Goal: Information Seeking & Learning: Learn about a topic

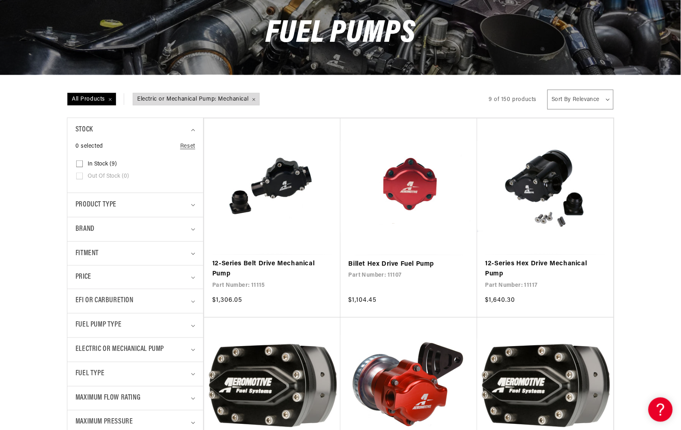
scroll to position [180, 0]
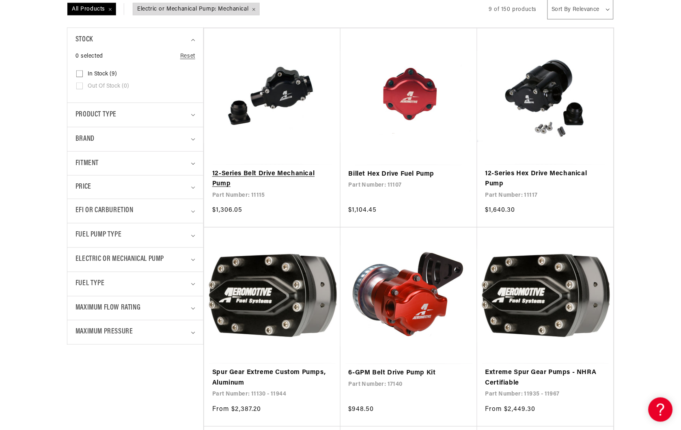
click at [260, 172] on link "12-Series Belt Drive Mechanical Pump" at bounding box center [272, 179] width 120 height 21
click at [558, 170] on link "12-Series Hex Drive Mechanical Pump" at bounding box center [545, 179] width 120 height 21
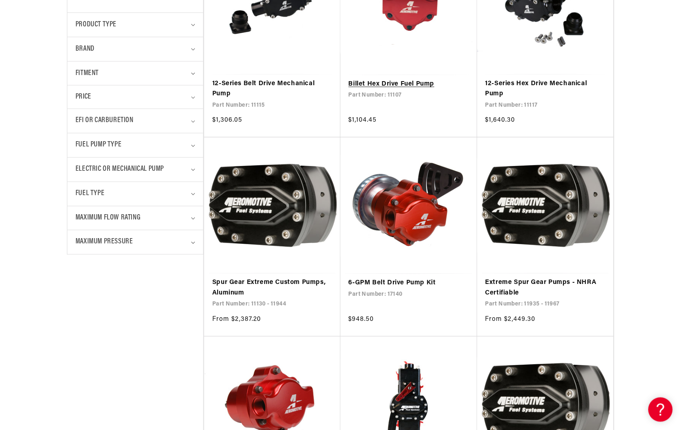
click at [386, 83] on link "Billet Hex Drive Fuel Pump" at bounding box center [409, 84] width 120 height 11
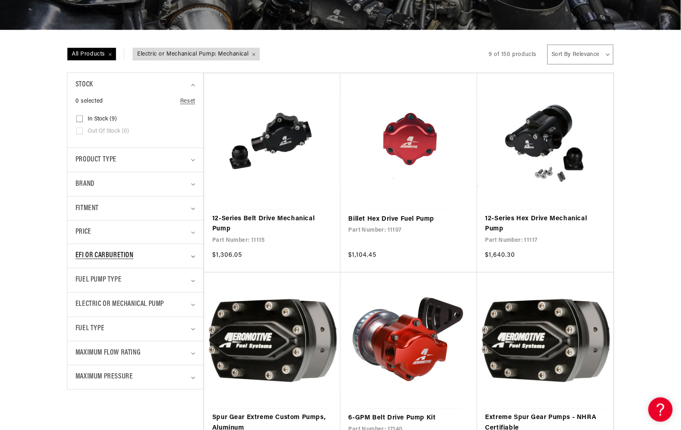
scroll to position [0, 0]
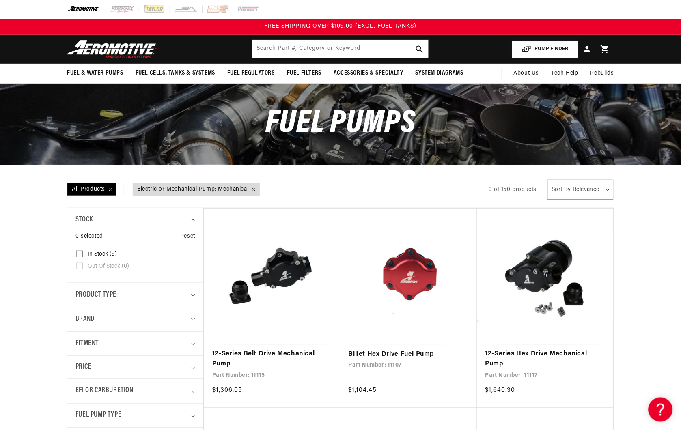
click at [542, 46] on button "PUMP FINDER" at bounding box center [545, 49] width 66 height 18
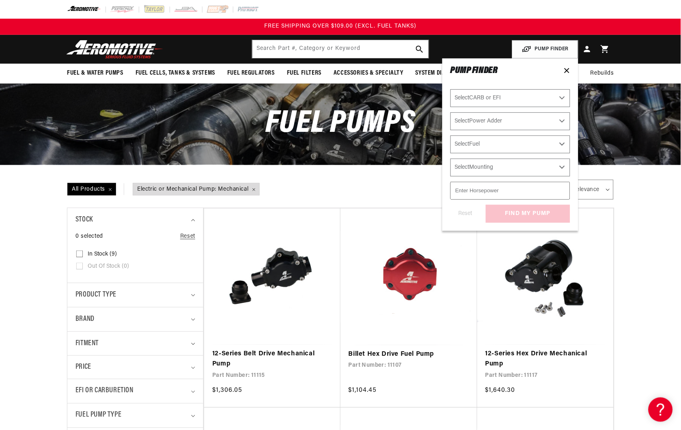
click at [561, 97] on select "Select CARB or EFI Carbureted Fuel Injected" at bounding box center [510, 98] width 120 height 18
select select "Fuel-Injected"
click at [450, 89] on select "Select CARB or EFI Carbureted Fuel Injected" at bounding box center [510, 98] width 120 height 18
select select "Fuel-Injected"
click at [563, 120] on select "Select Power Adder No - Naturally Aspirated Yes - Forced Induction" at bounding box center [510, 121] width 120 height 18
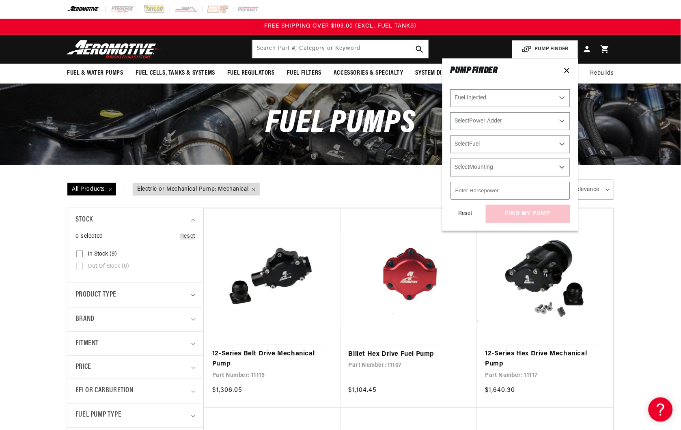
select select "Yes-Forced-Induction"
click at [450, 112] on select "Select Power Adder No - Naturally Aspirated Yes - Forced Induction" at bounding box center [510, 121] width 120 height 18
select select "Yes-Forced-Induction"
click at [563, 144] on select "Select Fuel E85 Gas" at bounding box center [510, 145] width 120 height 18
select select "E85"
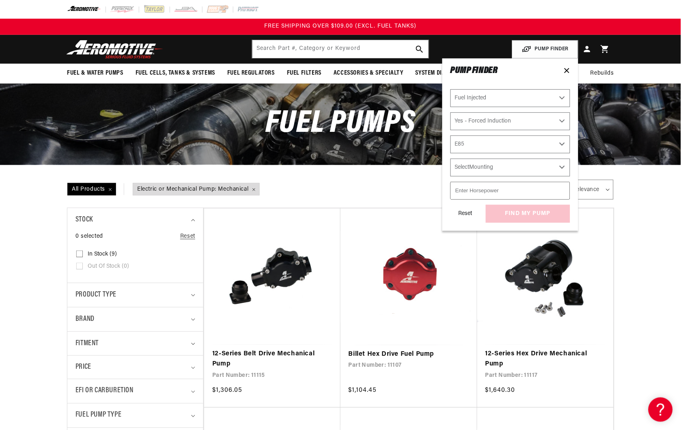
click at [450, 136] on select "Select Fuel E85 Gas" at bounding box center [510, 145] width 120 height 18
select select "E85"
click at [560, 167] on select "Select Mounting External In-Tank" at bounding box center [510, 168] width 120 height 18
select select "External"
click at [450, 159] on select "Select Mounting External In-Tank" at bounding box center [510, 168] width 120 height 18
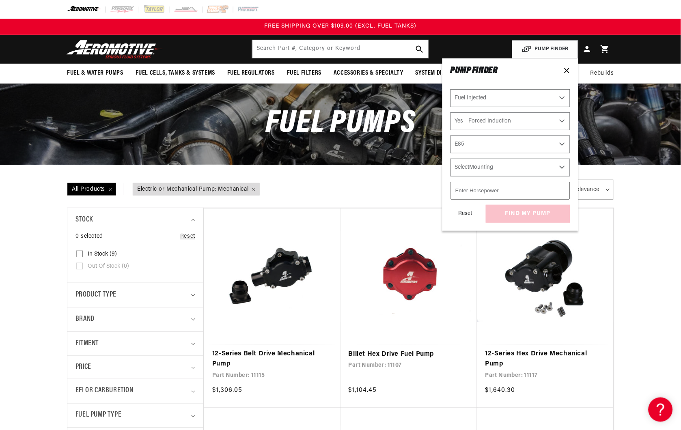
select select "External"
click at [478, 192] on input "number" at bounding box center [510, 191] width 120 height 18
type input "1500"
click at [513, 215] on div "Reset find my pump" at bounding box center [510, 214] width 120 height 18
click at [513, 215] on button "find my pump" at bounding box center [528, 214] width 84 height 18
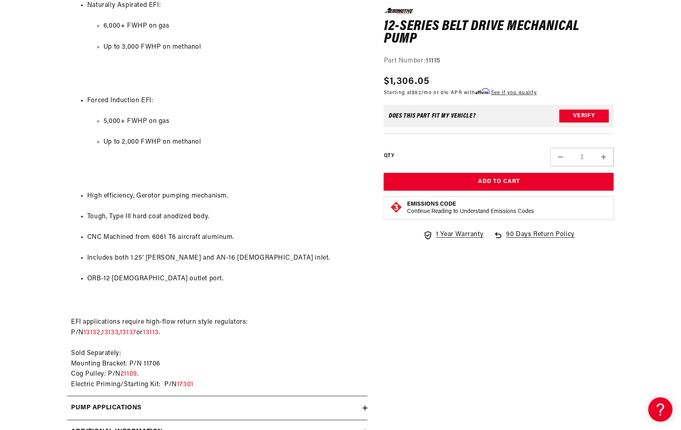
scroll to position [586, 0]
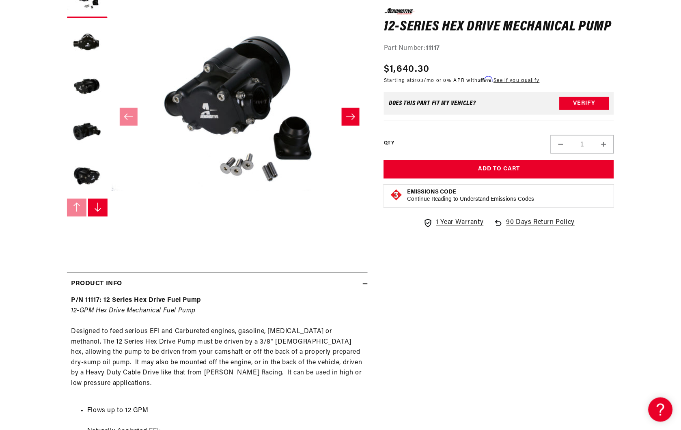
scroll to position [270, 0]
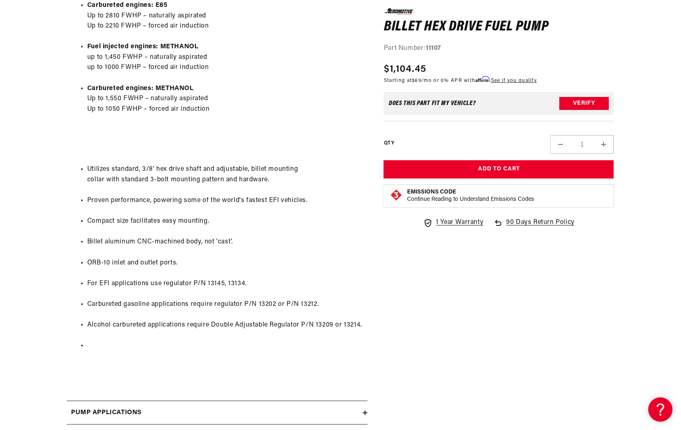
scroll to position [811, 0]
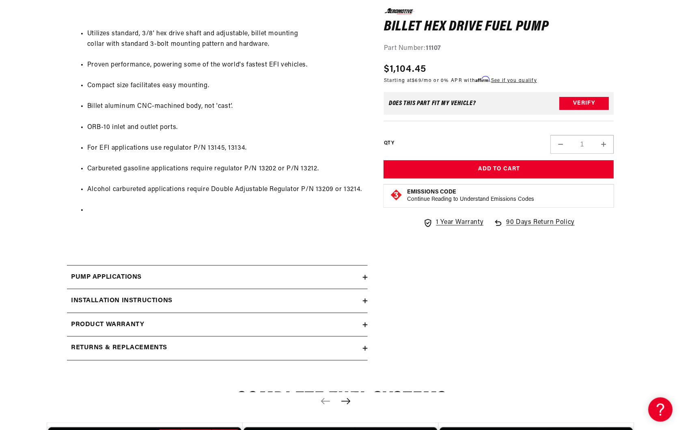
click at [363, 277] on icon at bounding box center [365, 277] width 5 height 5
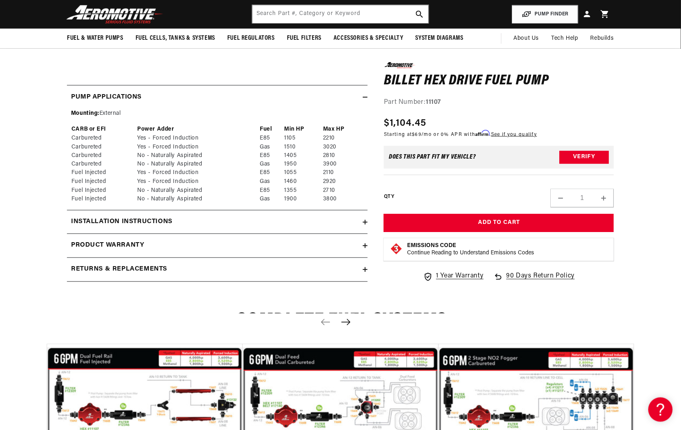
scroll to position [947, 0]
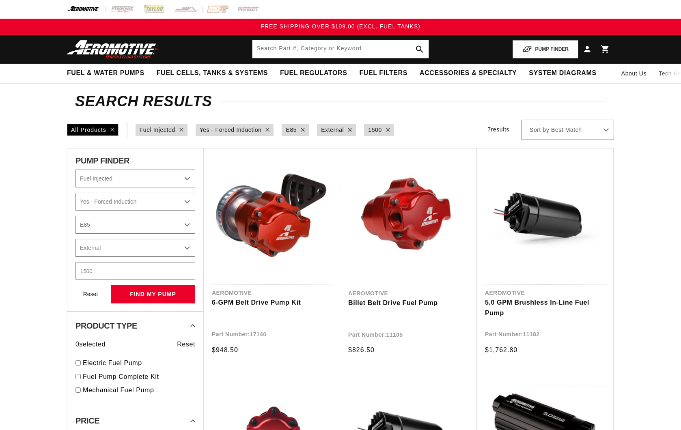
select select "Fuel-Injected"
select select "Yes-Forced-Induction"
select select "E85"
select select "External"
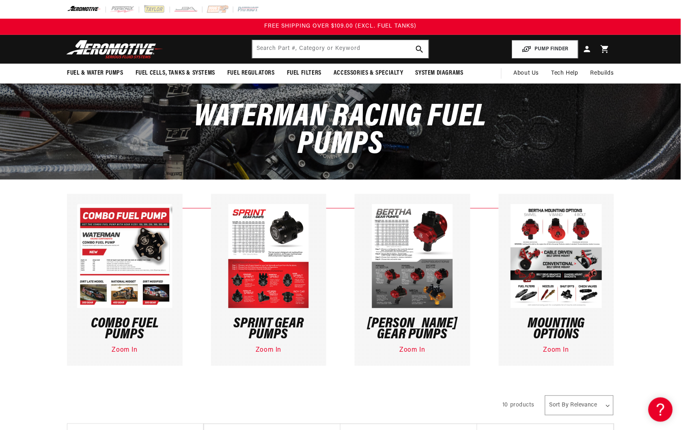
click at [124, 256] on img at bounding box center [124, 256] width 95 height 104
click at [123, 350] on link "Zoom In" at bounding box center [125, 350] width 26 height 6
click at [269, 350] on link "Zoom In" at bounding box center [269, 350] width 26 height 6
click at [559, 346] on p "Zoom In" at bounding box center [556, 350] width 95 height 11
click at [556, 350] on link "Zoom In" at bounding box center [556, 350] width 26 height 6
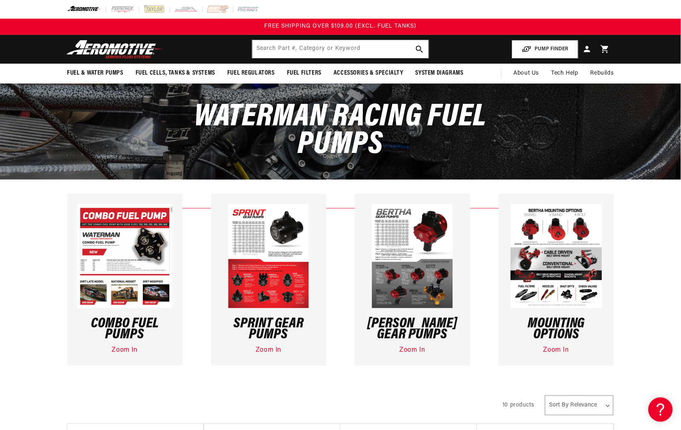
click at [407, 351] on link "Zoom In" at bounding box center [413, 350] width 26 height 6
